Goal: Register for event/course

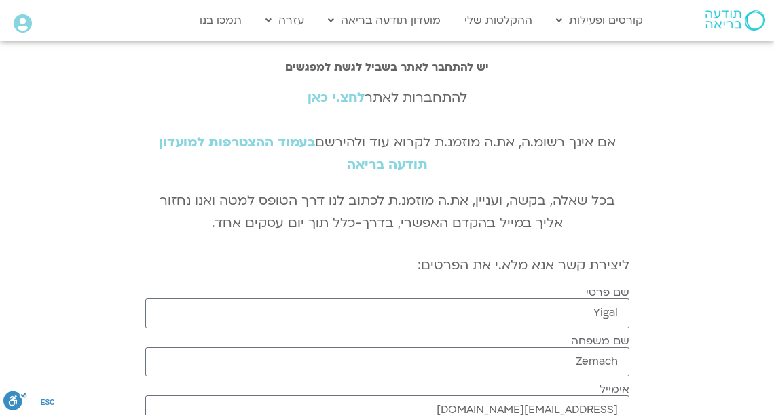
click at [326, 89] on link "לחצ.י כאן" at bounding box center [335, 98] width 57 height 18
click at [330, 98] on link "לחצ.י כאן" at bounding box center [335, 98] width 57 height 18
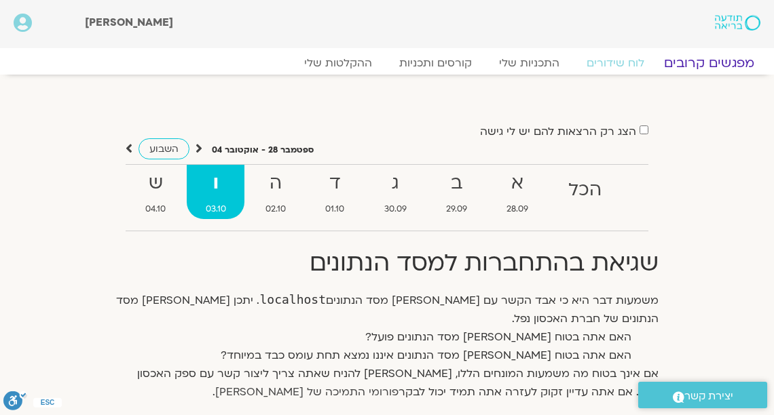
click at [683, 66] on link "מפגשים קרובים" at bounding box center [708, 63] width 123 height 16
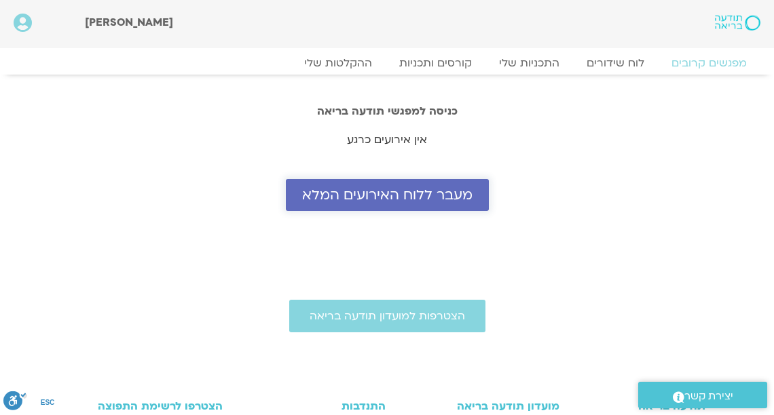
click at [425, 198] on span "מעבר ללוח האירועים המלא" at bounding box center [387, 195] width 170 height 16
